Goal: Transaction & Acquisition: Purchase product/service

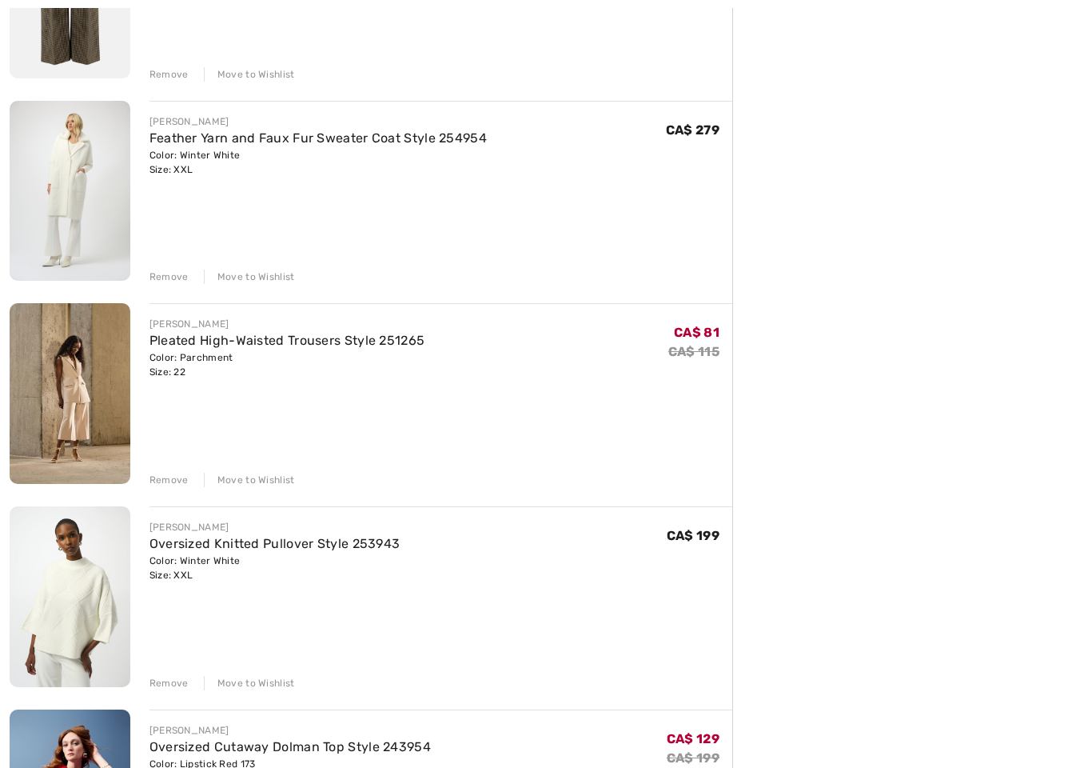
scroll to position [515, 0]
click at [173, 482] on div "Remove" at bounding box center [169, 480] width 39 height 14
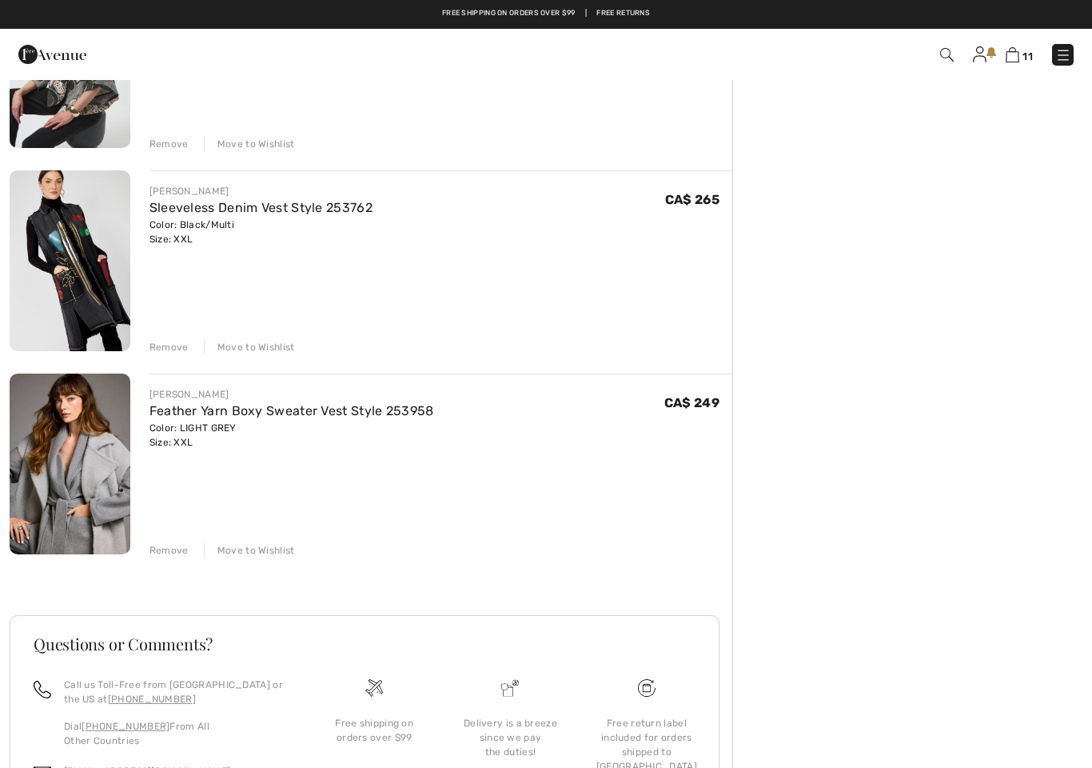
scroll to position [1864, 0]
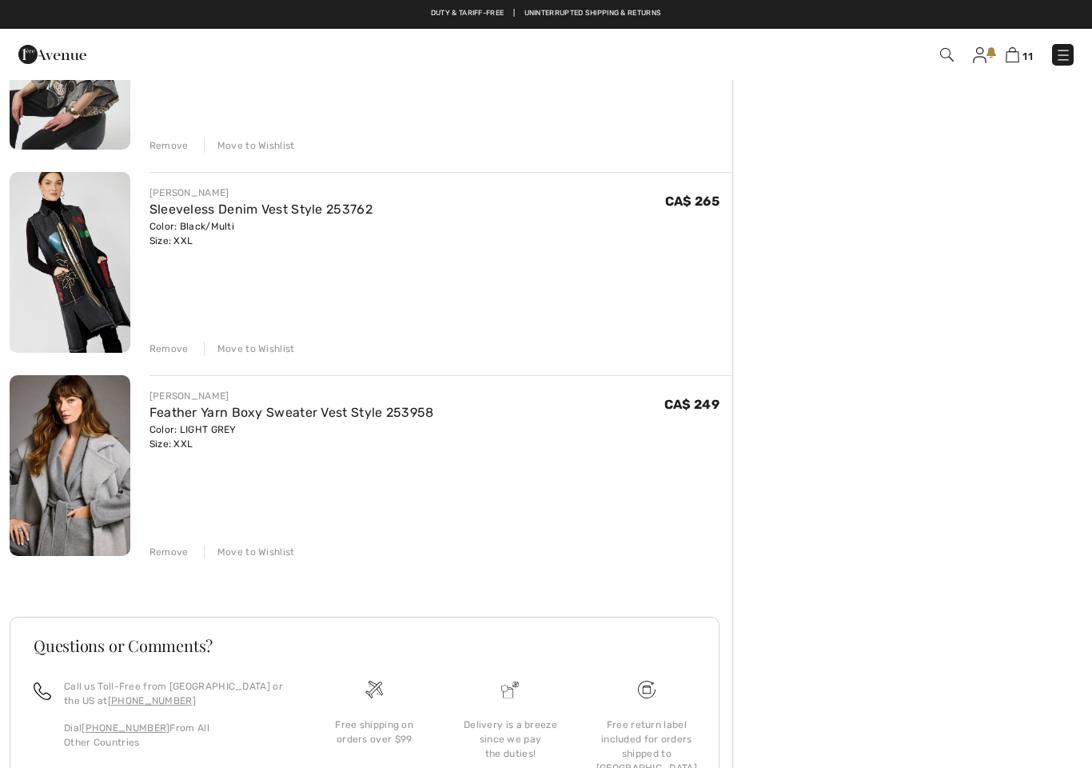
click at [173, 350] on div "Remove" at bounding box center [169, 348] width 39 height 14
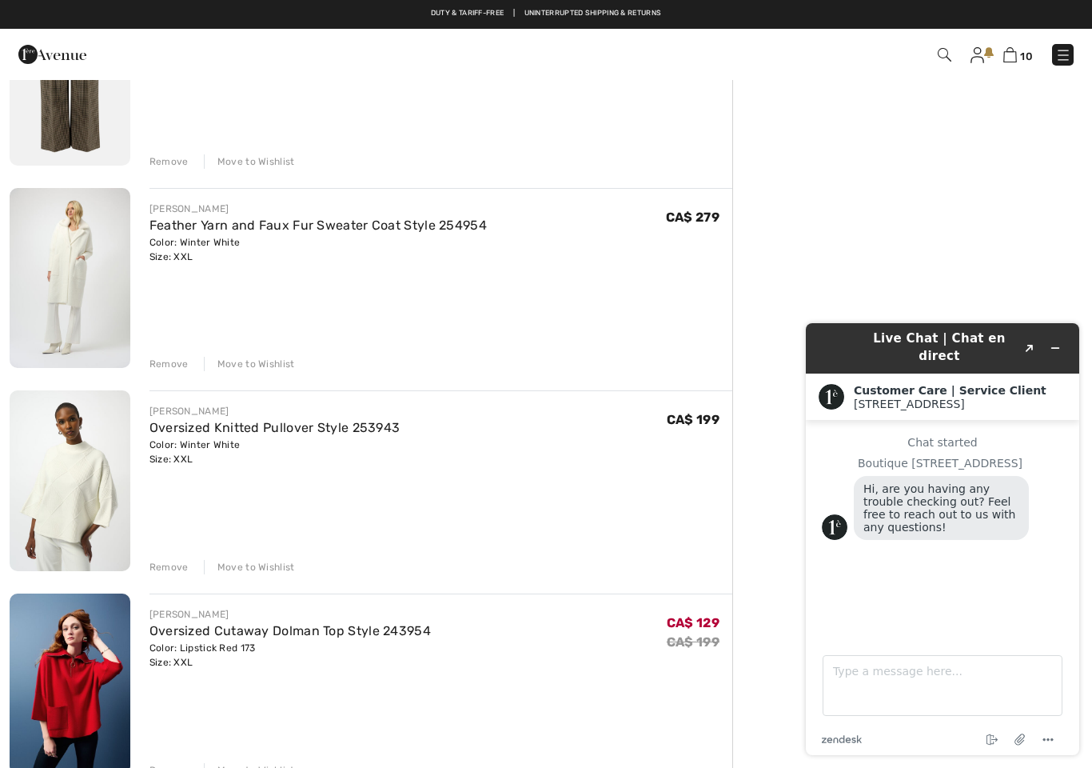
scroll to position [425, 0]
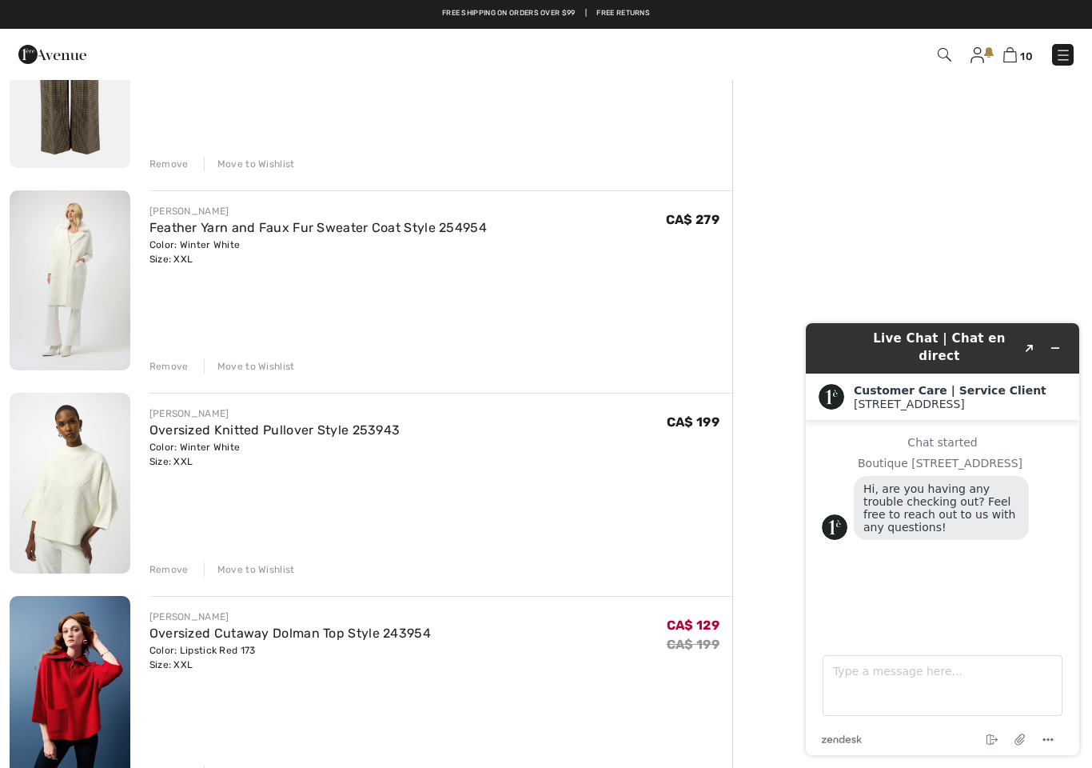
click at [176, 372] on div "Remove" at bounding box center [169, 366] width 39 height 14
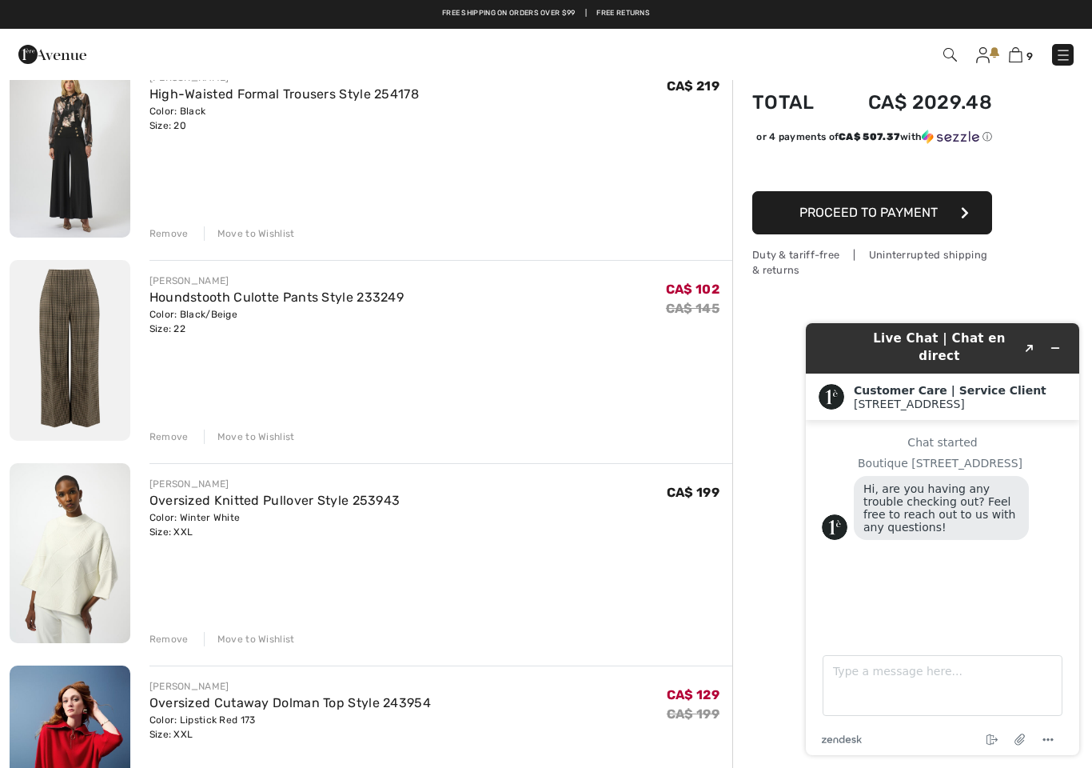
scroll to position [151, 0]
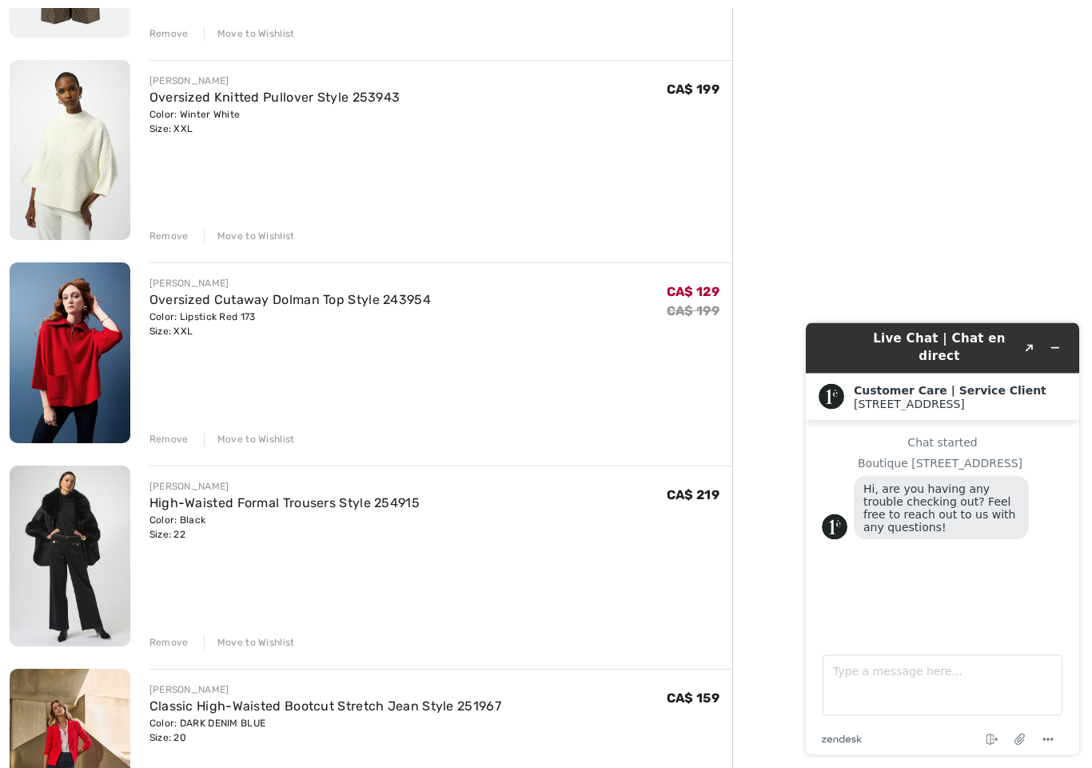
click at [158, 436] on div "Remove" at bounding box center [169, 440] width 39 height 14
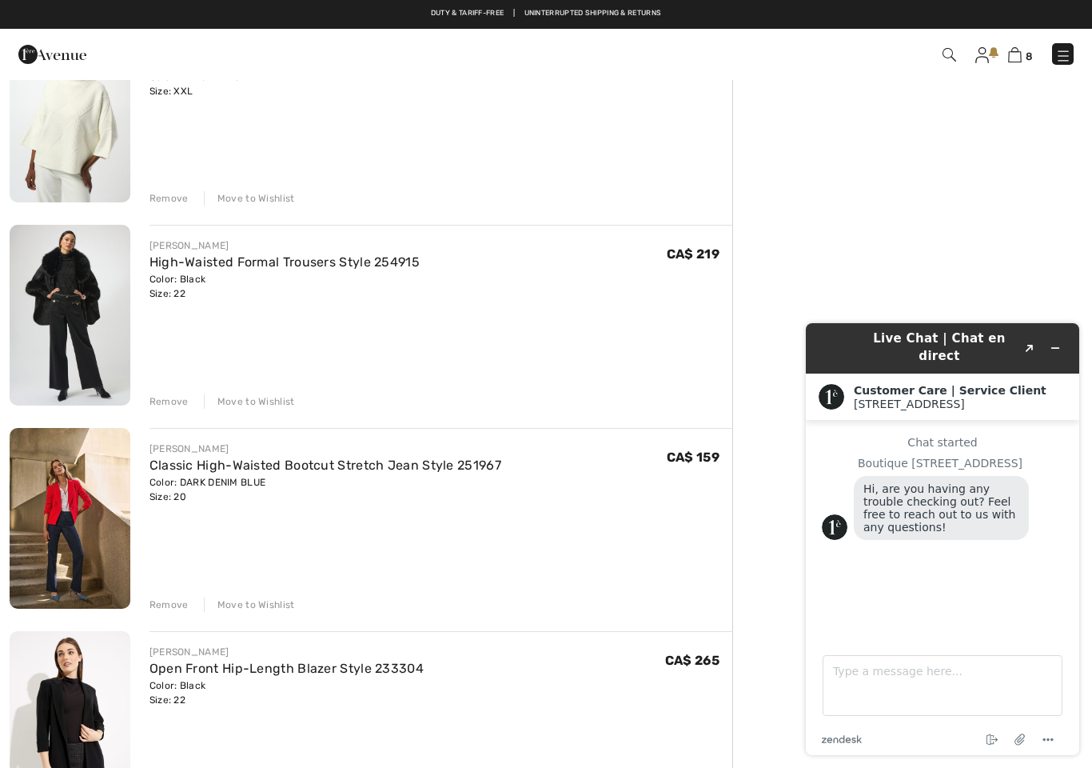
scroll to position [586, 0]
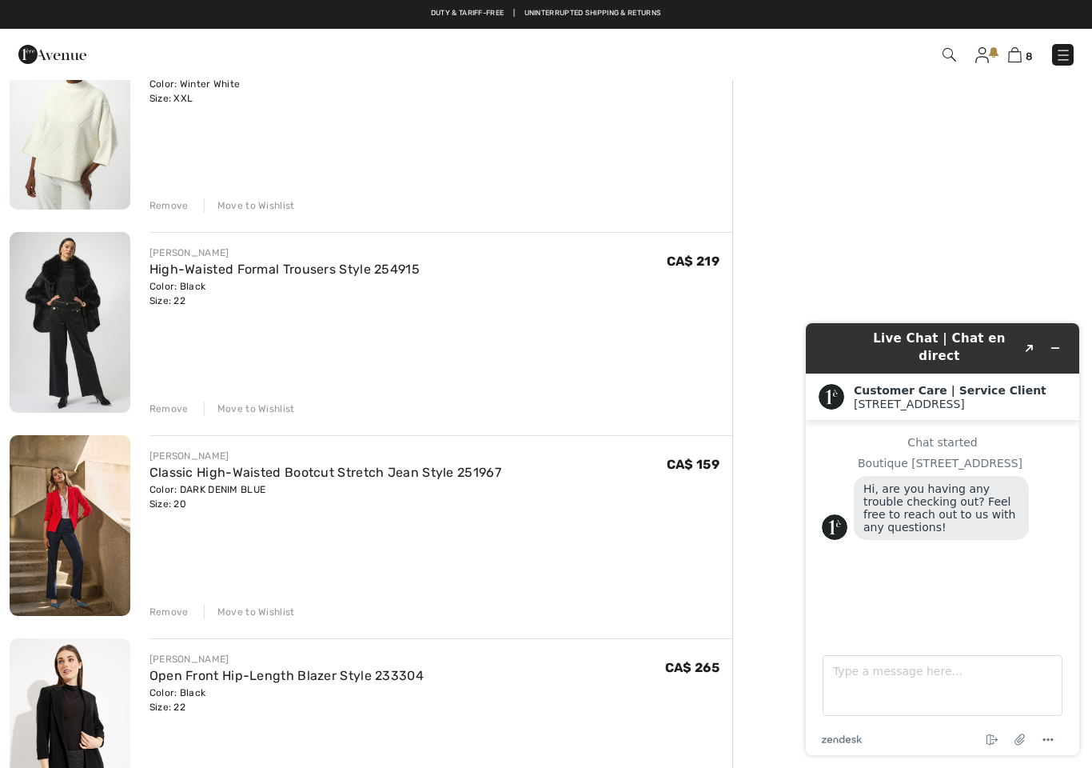
click at [162, 614] on div "Remove" at bounding box center [169, 611] width 39 height 14
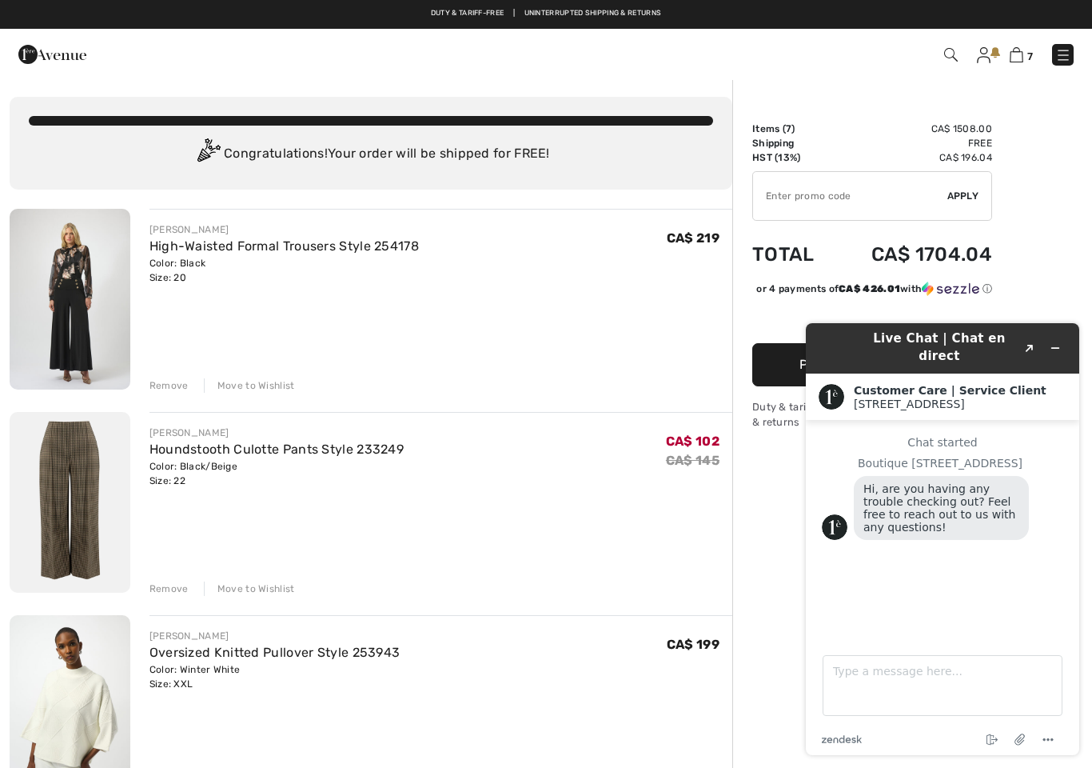
scroll to position [0, 0]
click at [798, 200] on input "TEXT" at bounding box center [850, 197] width 194 height 48
type input "\"
click at [1066, 337] on button "Minimize widget" at bounding box center [1056, 348] width 26 height 22
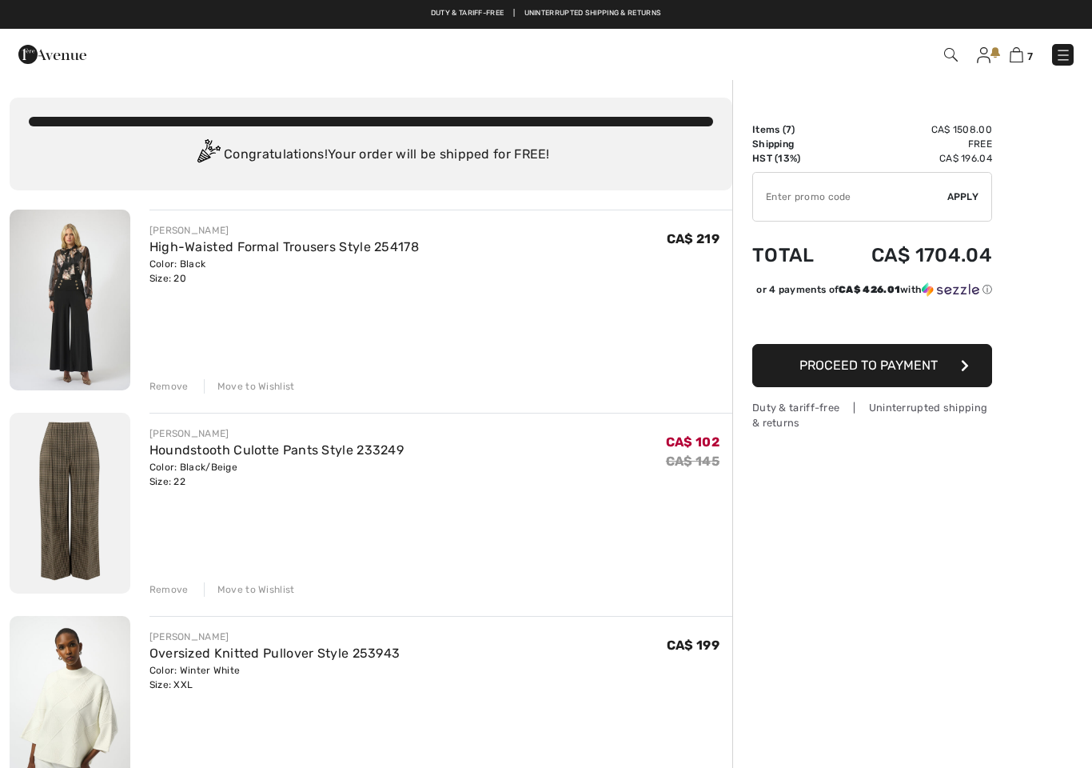
click at [860, 194] on input "TEXT" at bounding box center [850, 197] width 194 height 48
type input "GC005085474"
click at [964, 209] on div "✔ Apply Remove" at bounding box center [872, 197] width 240 height 50
click at [961, 197] on span "Apply" at bounding box center [963, 196] width 32 height 14
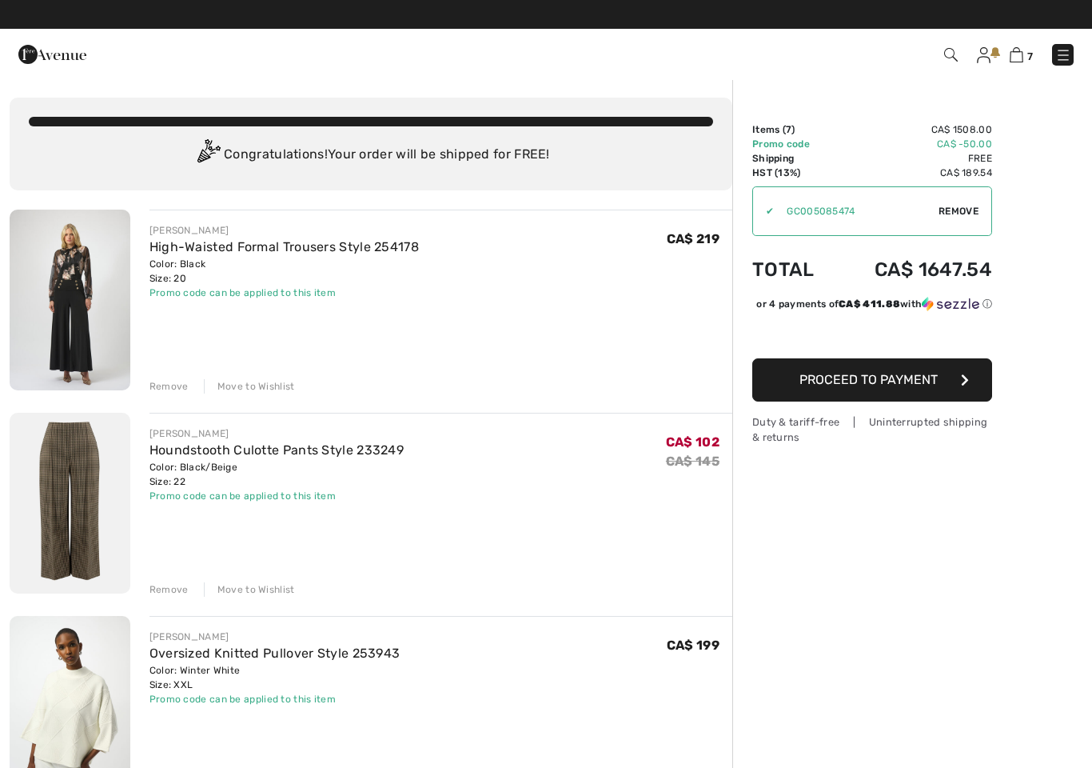
click at [947, 381] on button "Proceed to Payment" at bounding box center [872, 379] width 240 height 43
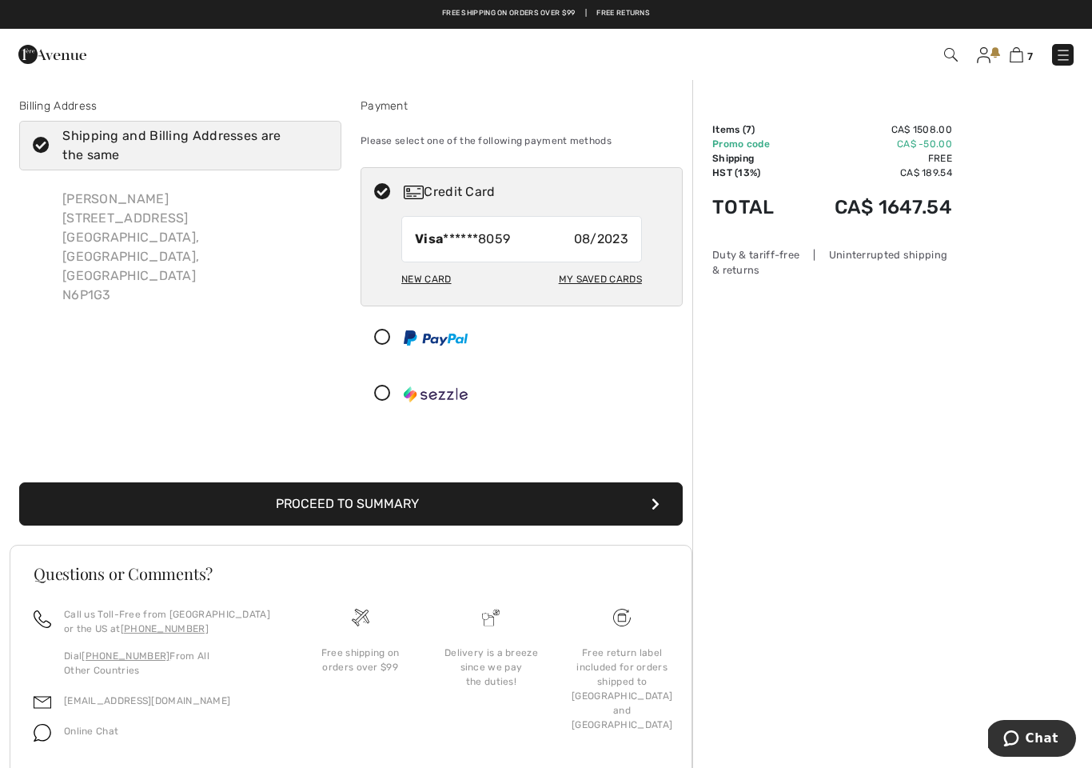
click at [611, 281] on div "My Saved Cards" at bounding box center [600, 278] width 83 height 27
radio input "true"
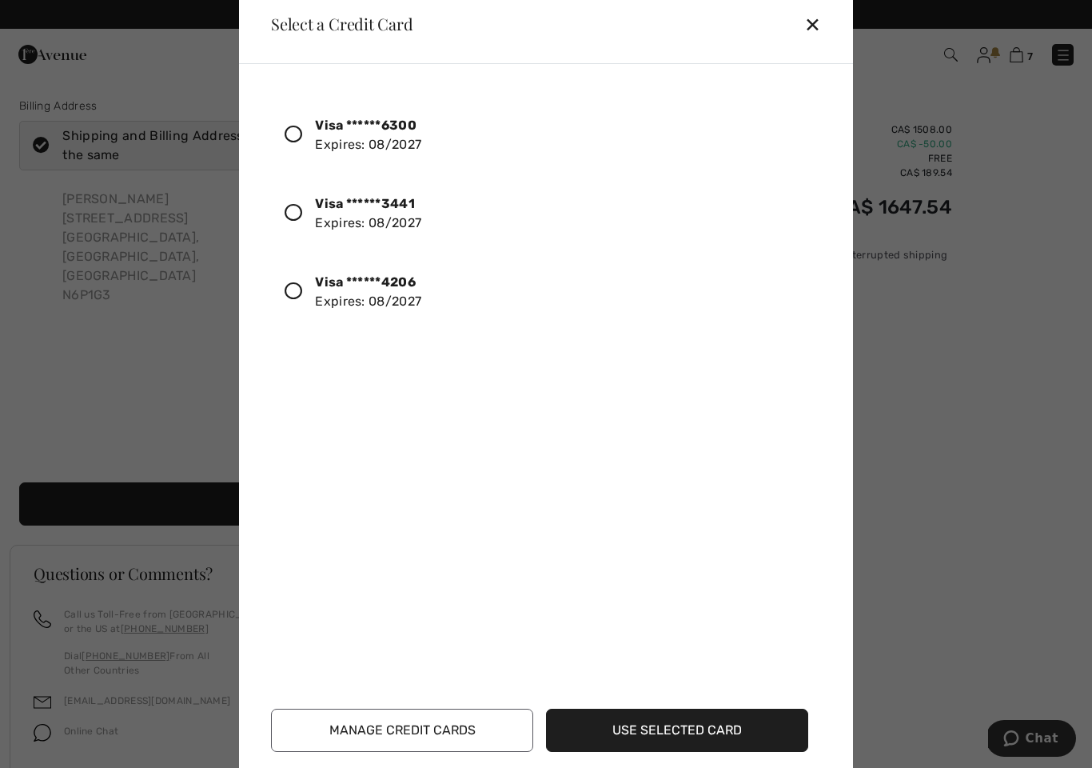
click at [294, 289] on icon at bounding box center [294, 291] width 18 height 18
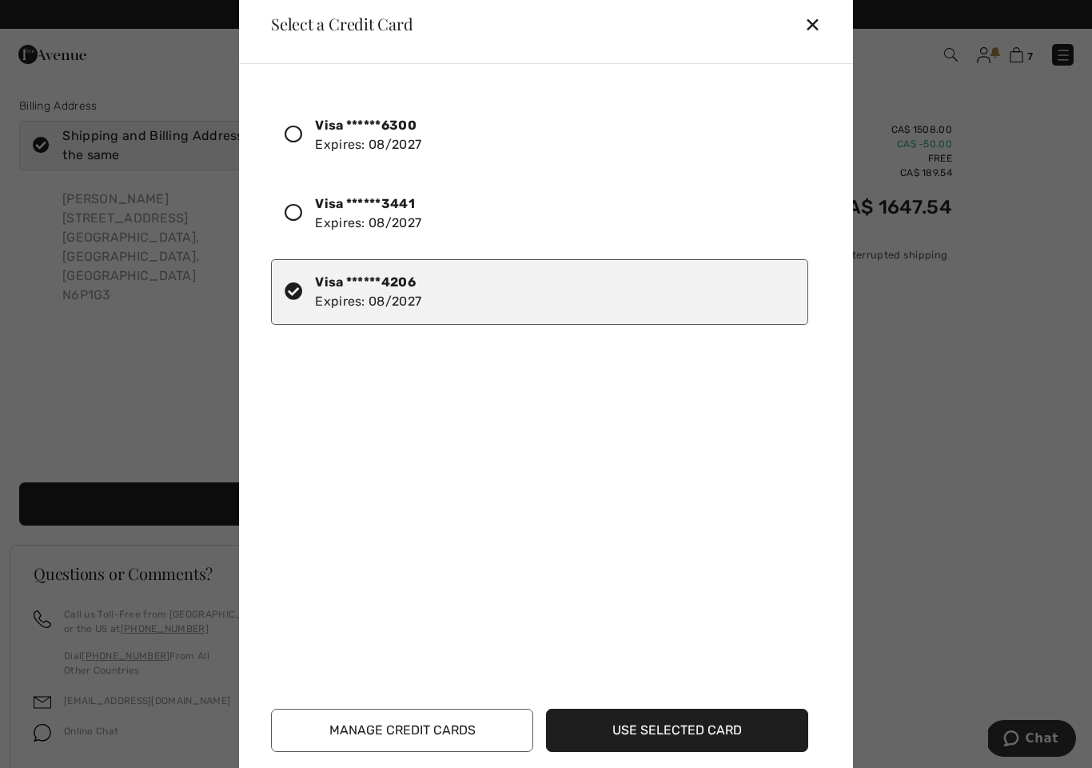
click at [711, 730] on button "Use Selected Card" at bounding box center [677, 729] width 262 height 43
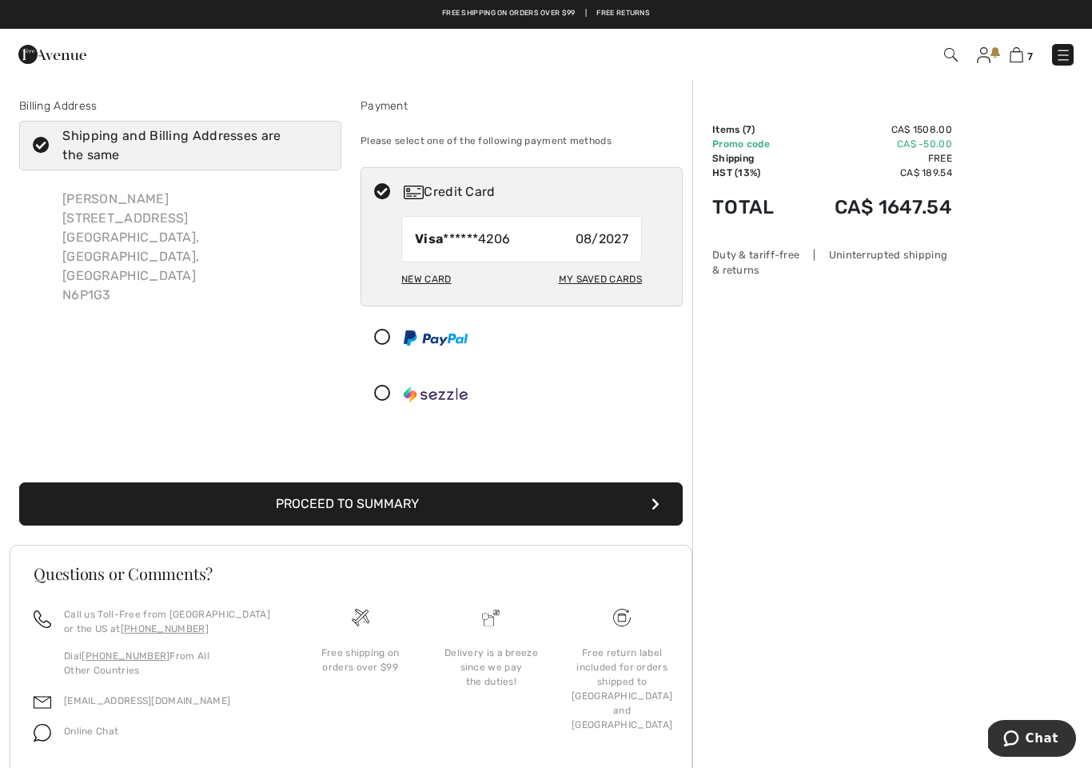
click at [604, 496] on button "Proceed to Summary" at bounding box center [351, 503] width 664 height 43
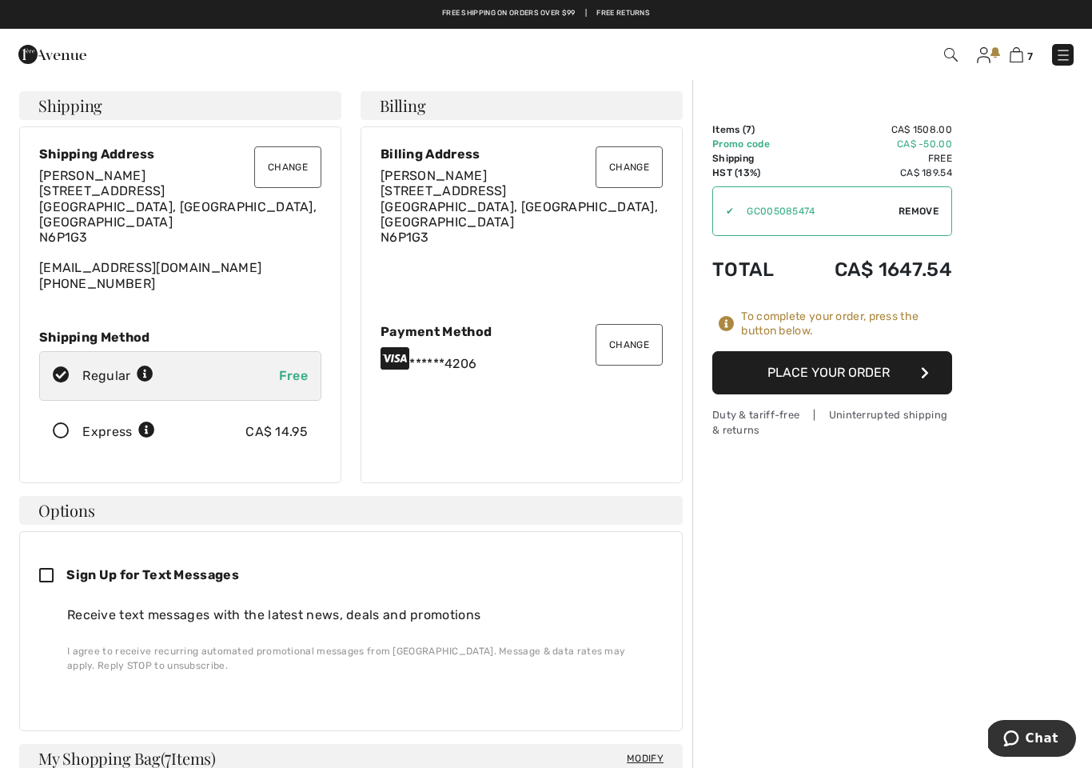
click at [869, 374] on button "Place Your Order" at bounding box center [832, 372] width 240 height 43
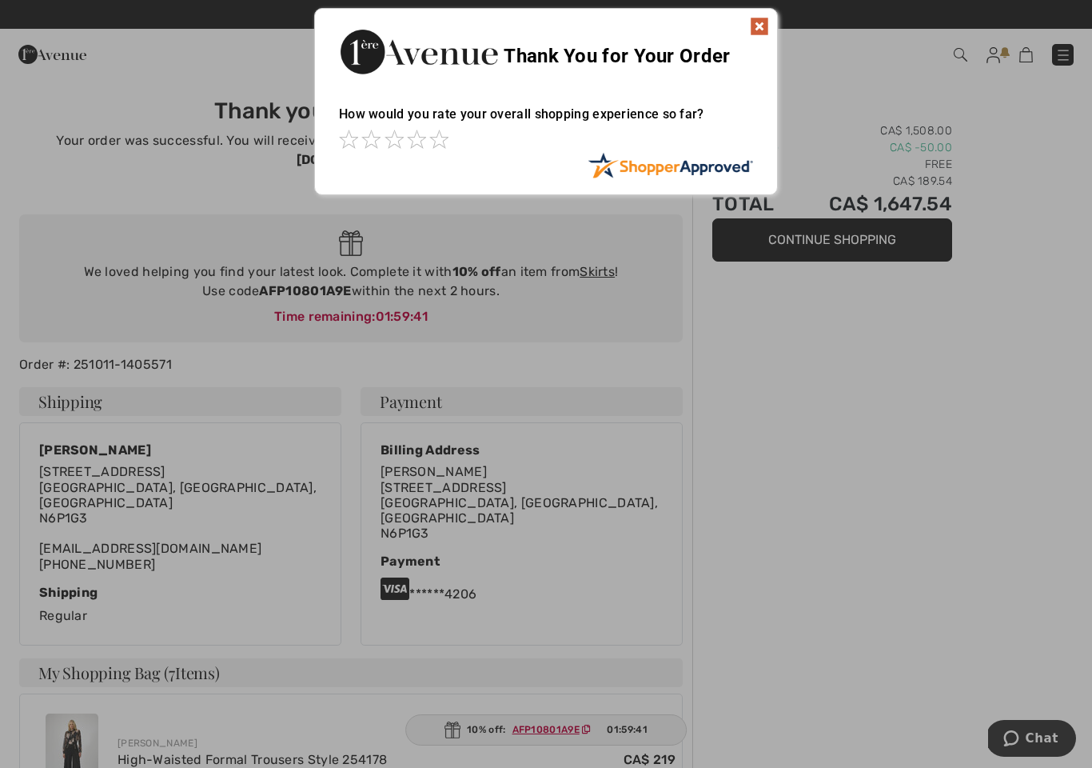
click at [754, 41] on div "Thank You for Your Order" at bounding box center [546, 50] width 462 height 82
click at [763, 22] on img at bounding box center [759, 26] width 19 height 19
